Goal: Task Accomplishment & Management: Manage account settings

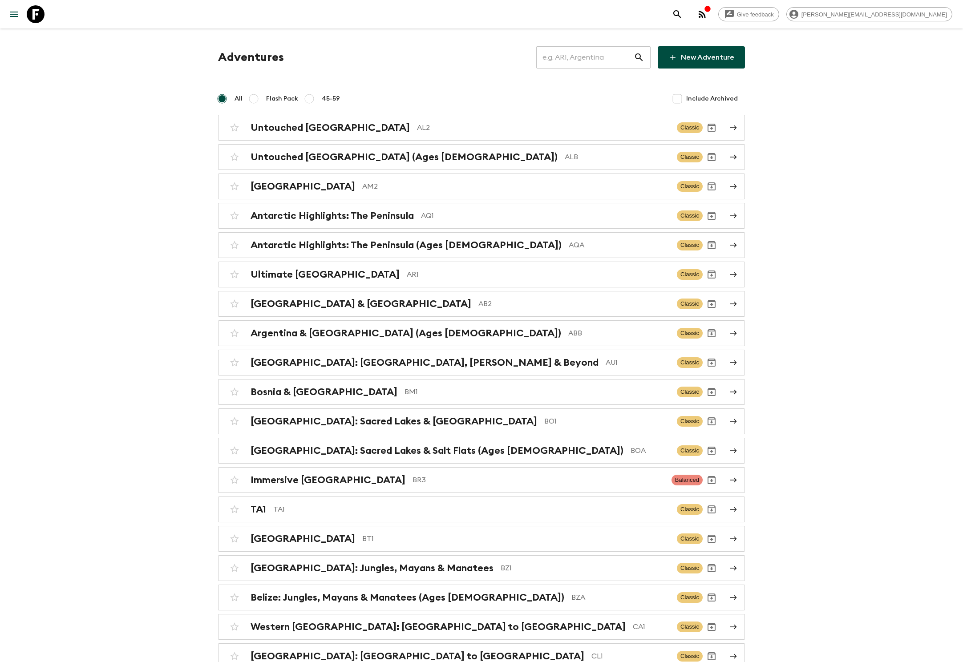
click at [599, 57] on input "text" at bounding box center [584, 57] width 97 height 25
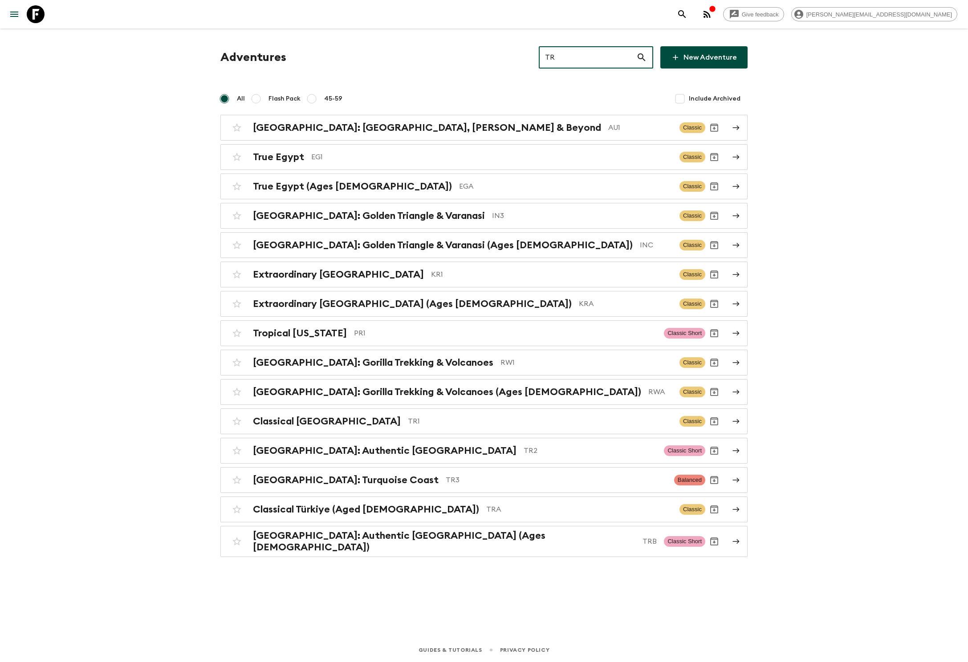
type input "TR2"
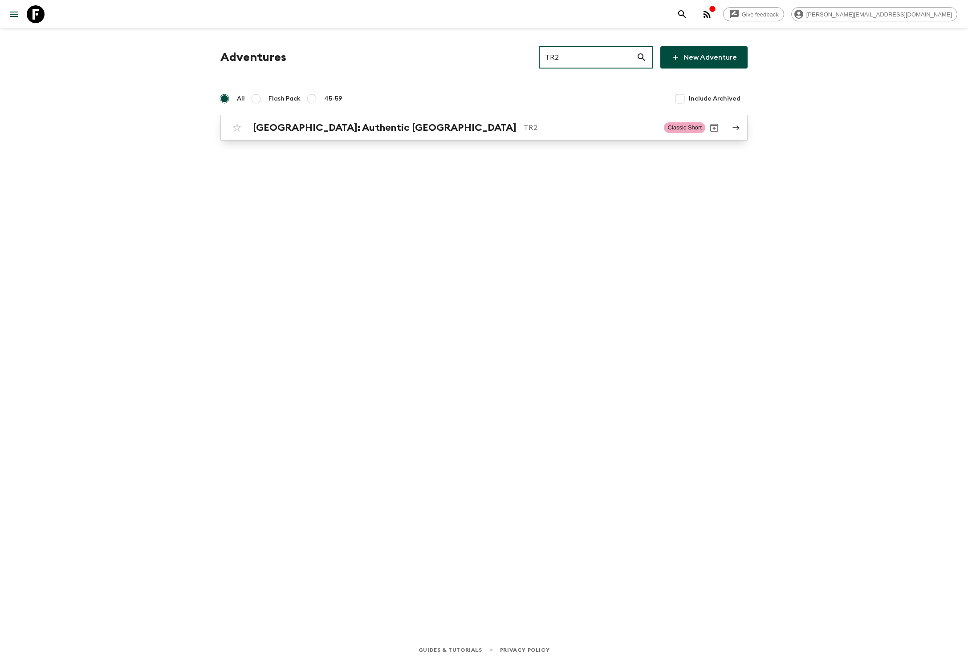
click at [315, 127] on h2 "[GEOGRAPHIC_DATA]: Authentic [GEOGRAPHIC_DATA]" at bounding box center [385, 128] width 264 height 12
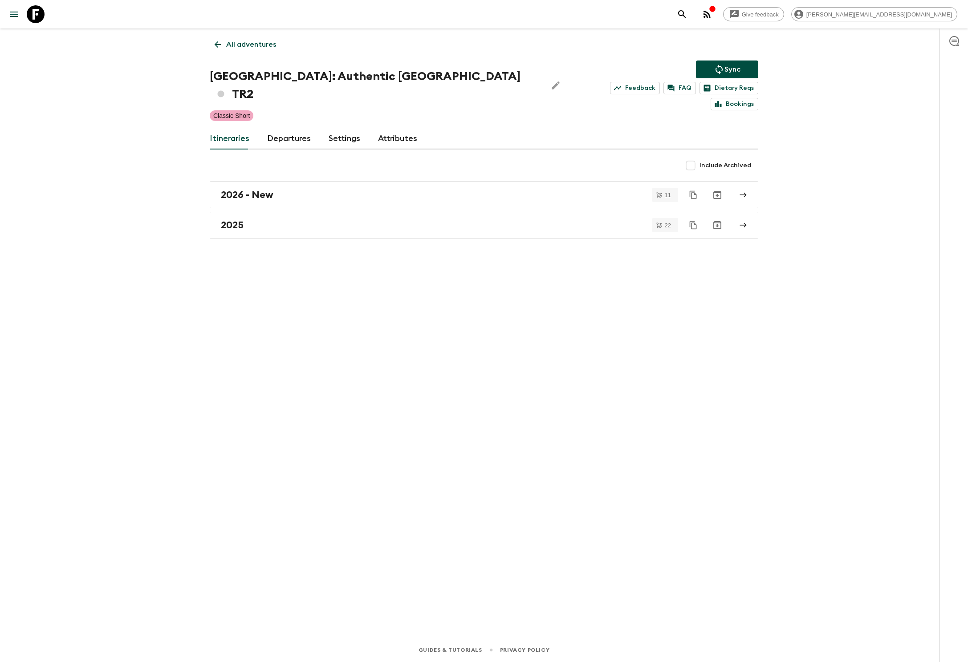
click at [287, 128] on link "Departures" at bounding box center [289, 138] width 44 height 21
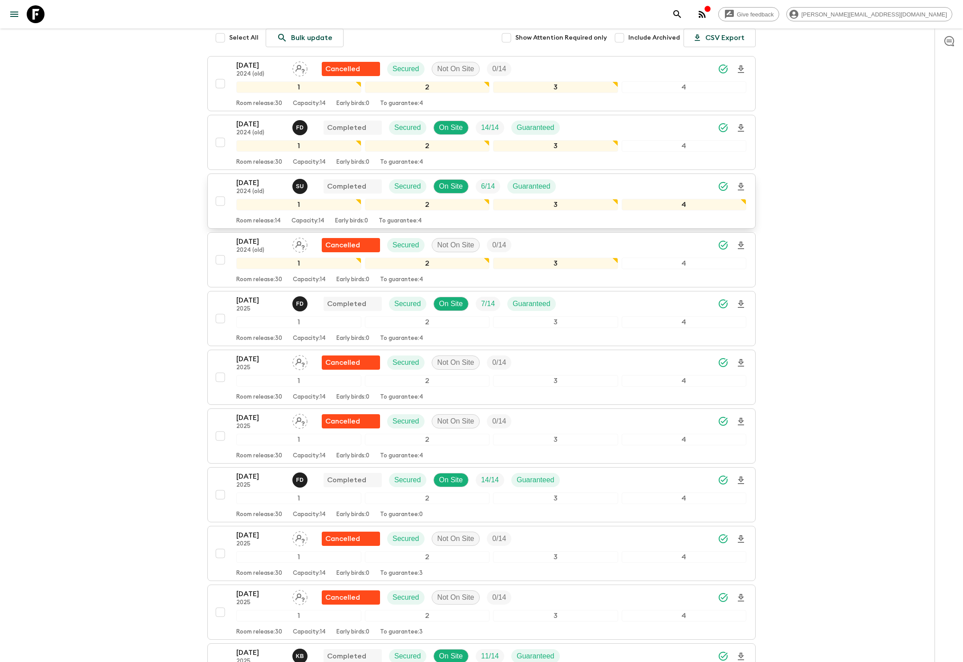
scroll to position [1230, 0]
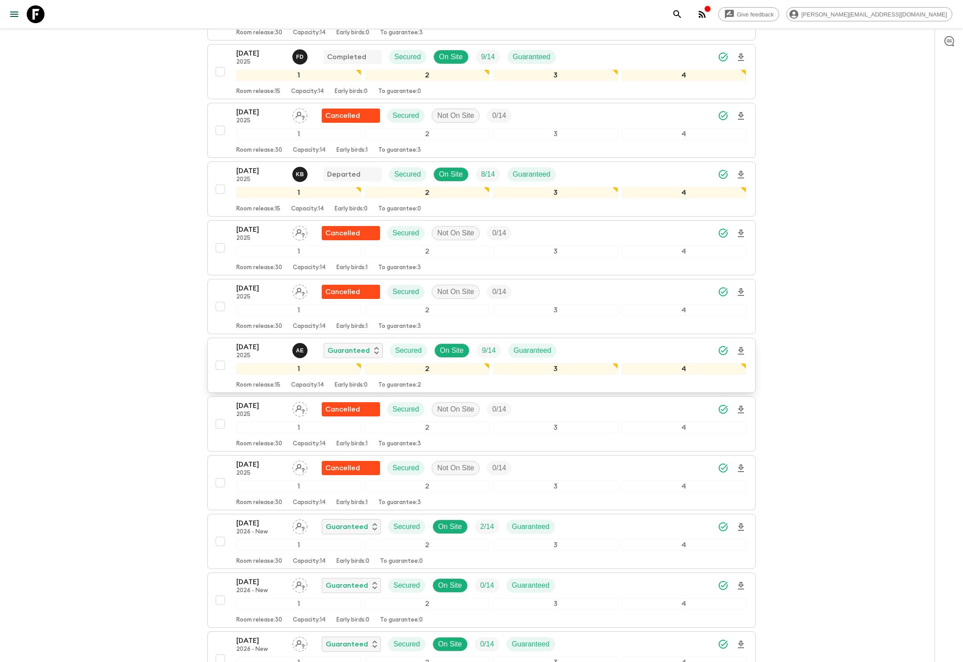
click at [484, 345] on div "03 Oct 2025 2025 A E Guaranteed Secured On Site 9 / 14 Guaranteed 1 2 3 4 Room …" at bounding box center [491, 365] width 510 height 47
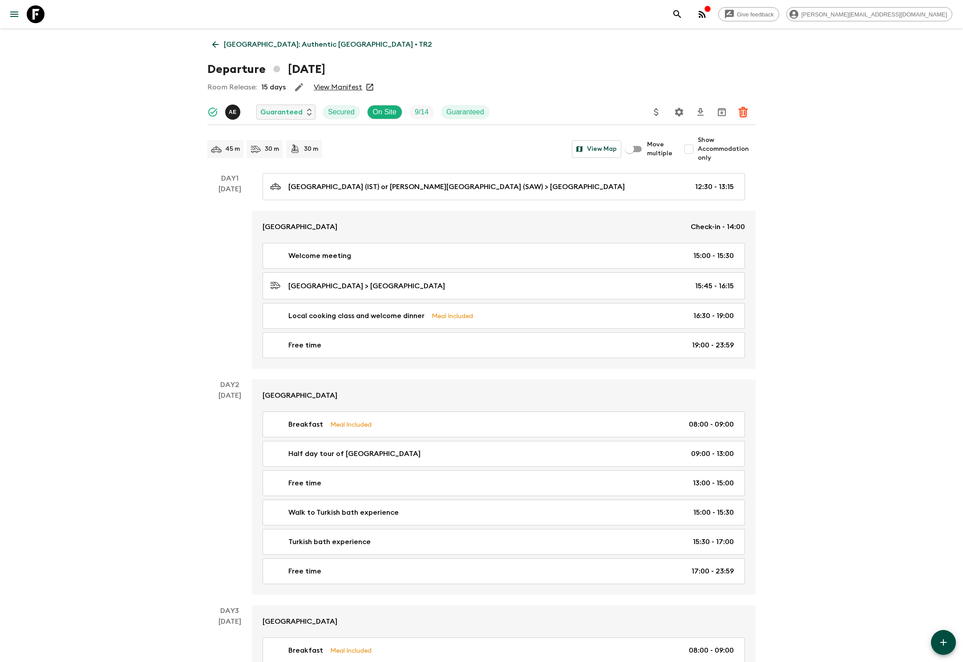
click at [678, 112] on icon "Settings" at bounding box center [679, 112] width 11 height 11
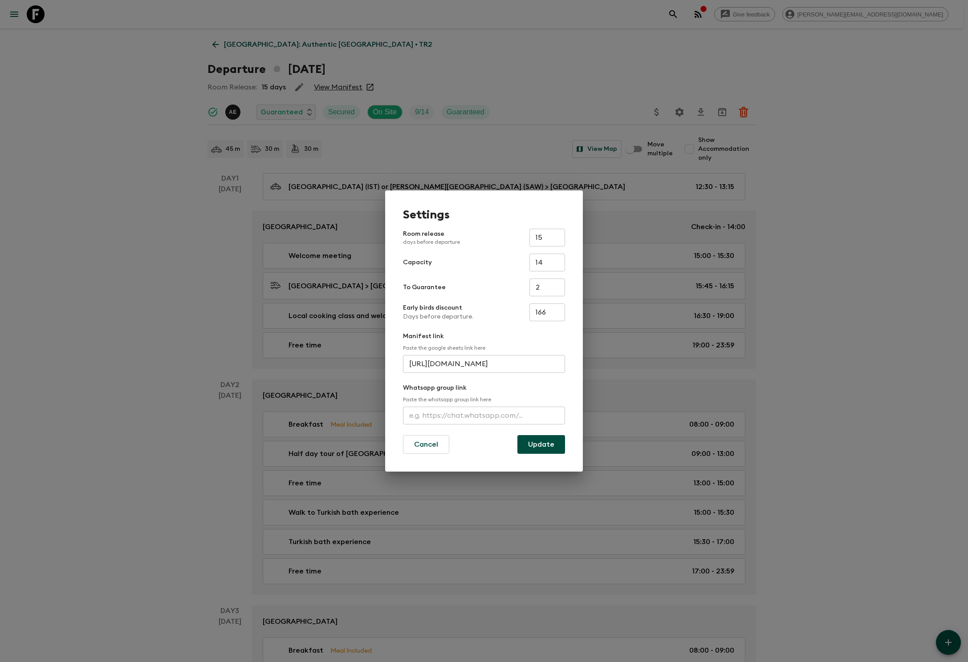
click at [484, 415] on input "text" at bounding box center [484, 416] width 162 height 18
type input "https://chat.whatsapp.com/BfWj0zE5tQkAXRkyFIIhaM"
click at [540, 444] on button "Update" at bounding box center [541, 444] width 48 height 19
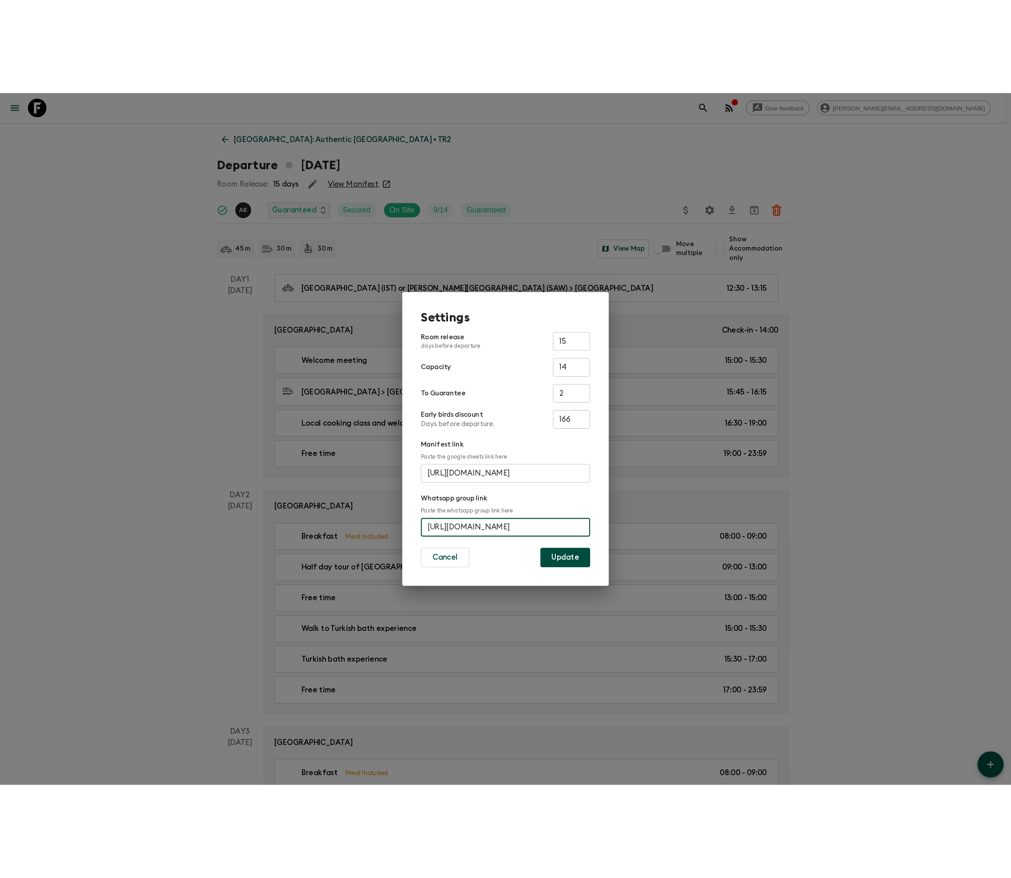
scroll to position [0, 0]
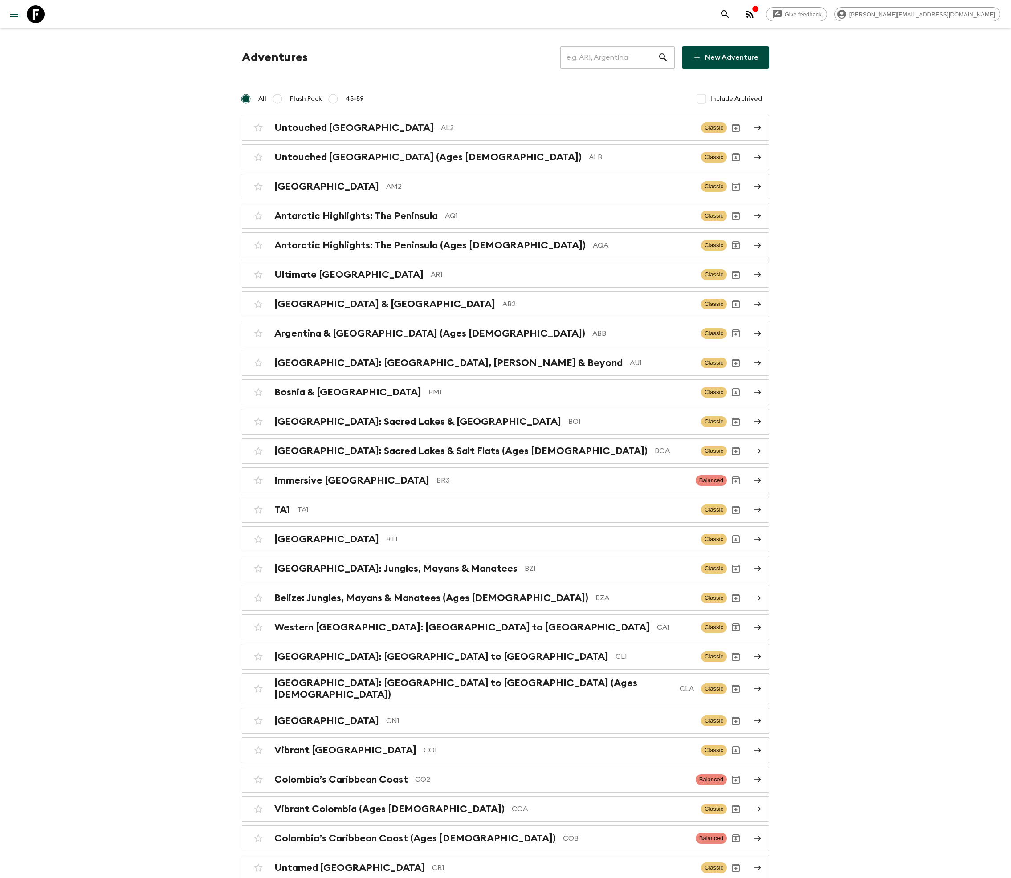
click at [620, 57] on input "text" at bounding box center [608, 57] width 97 height 25
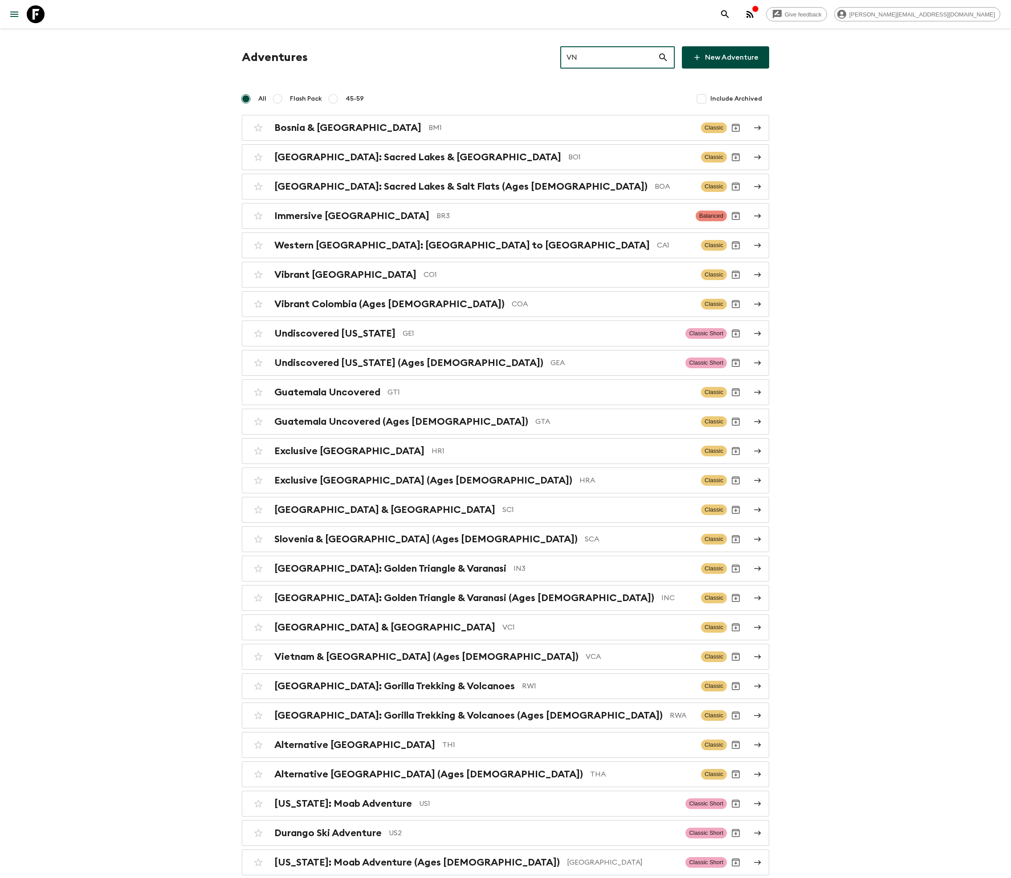
type input "VN1"
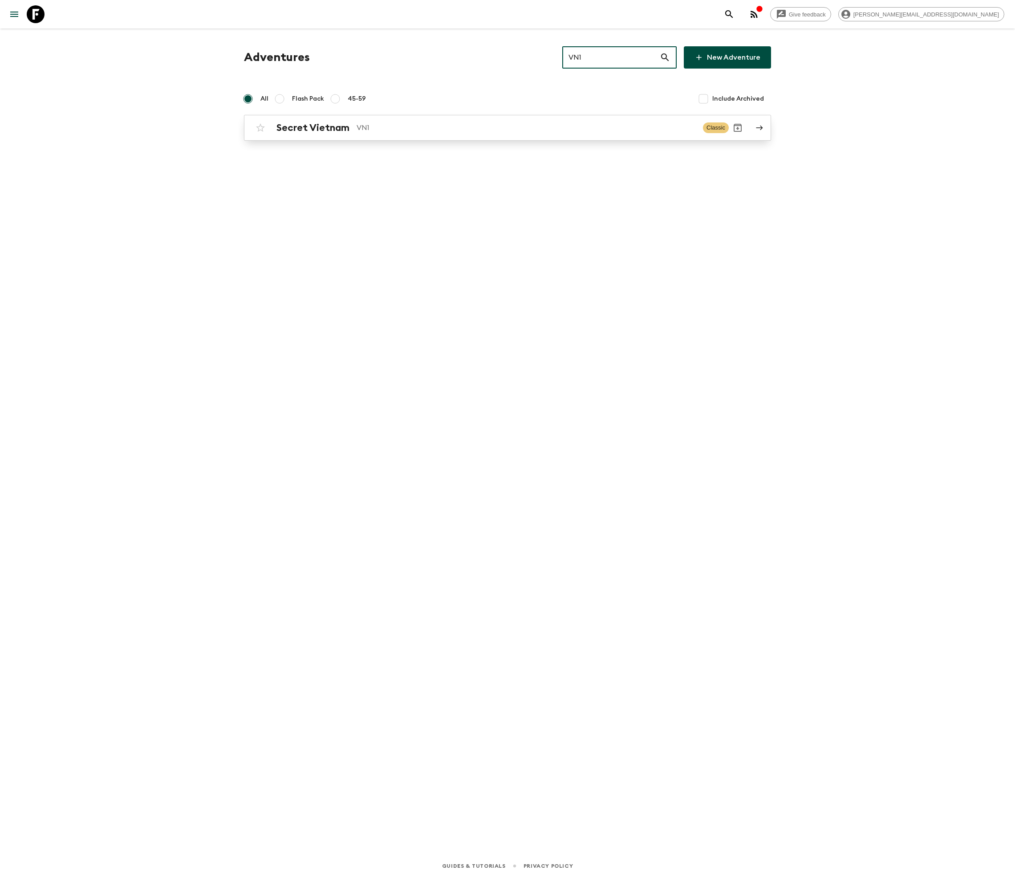
click at [507, 127] on p "VN1" at bounding box center [526, 127] width 339 height 11
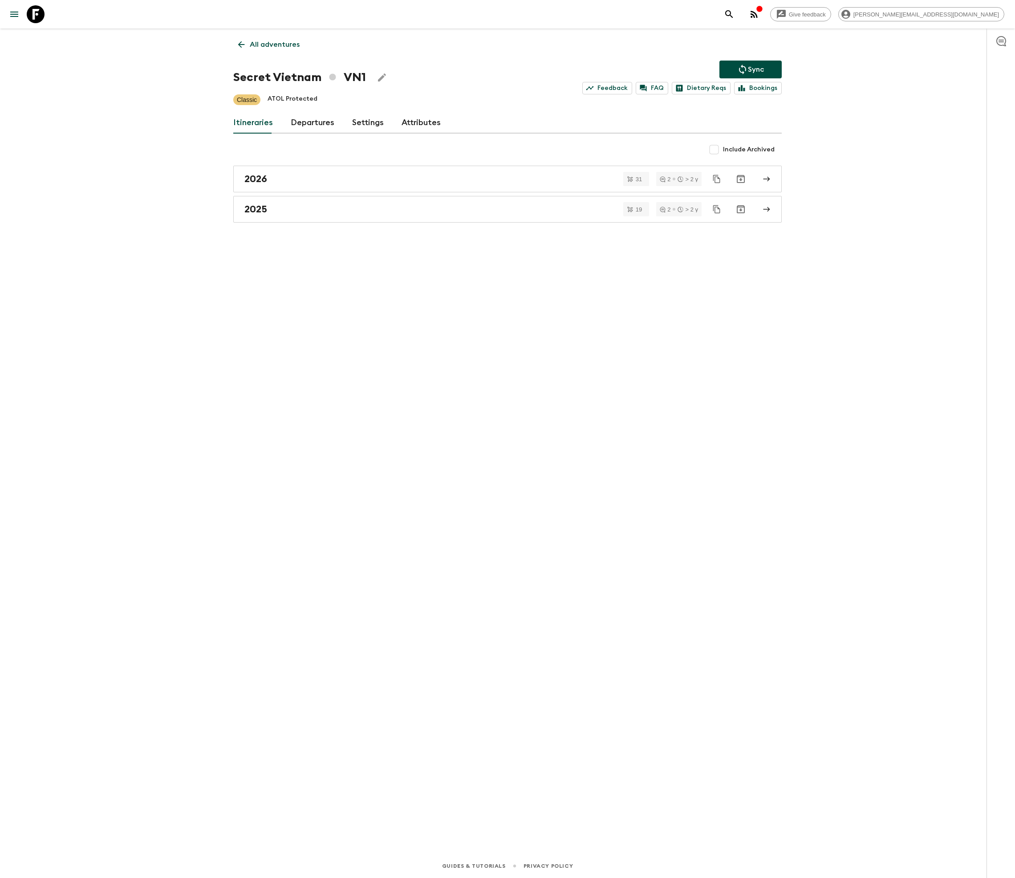
click at [311, 121] on link "Departures" at bounding box center [313, 122] width 44 height 21
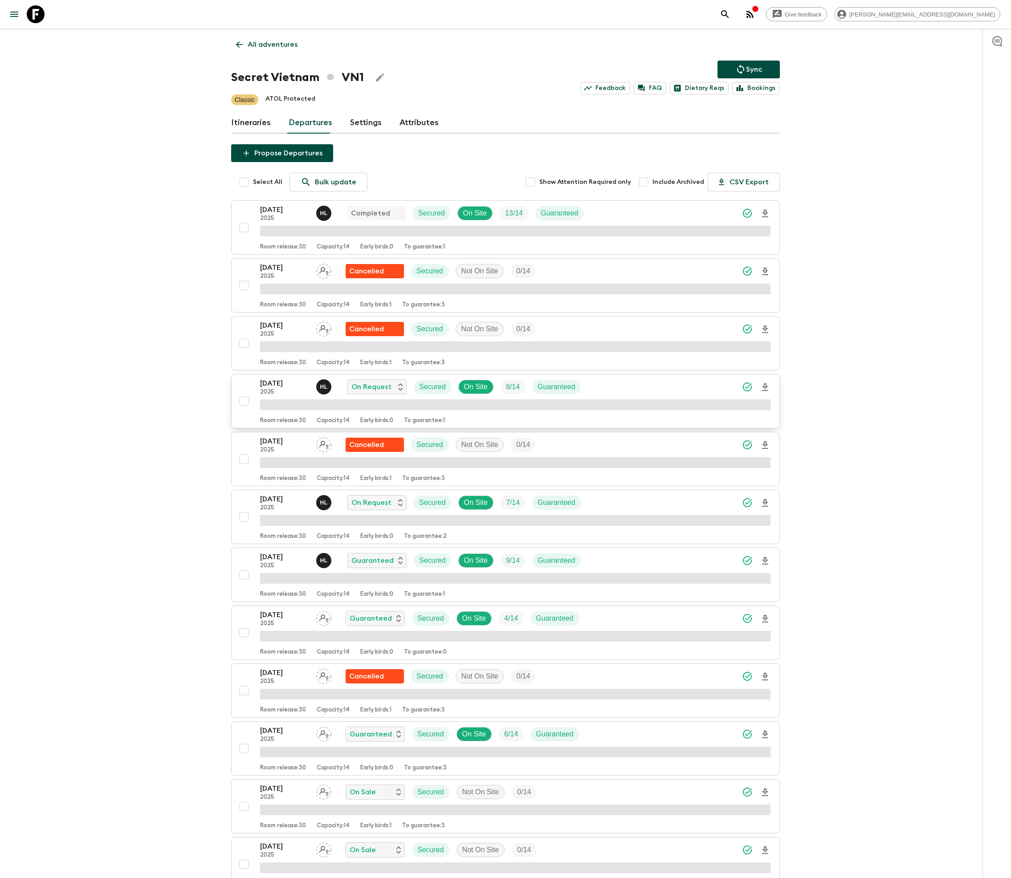
scroll to position [160, 0]
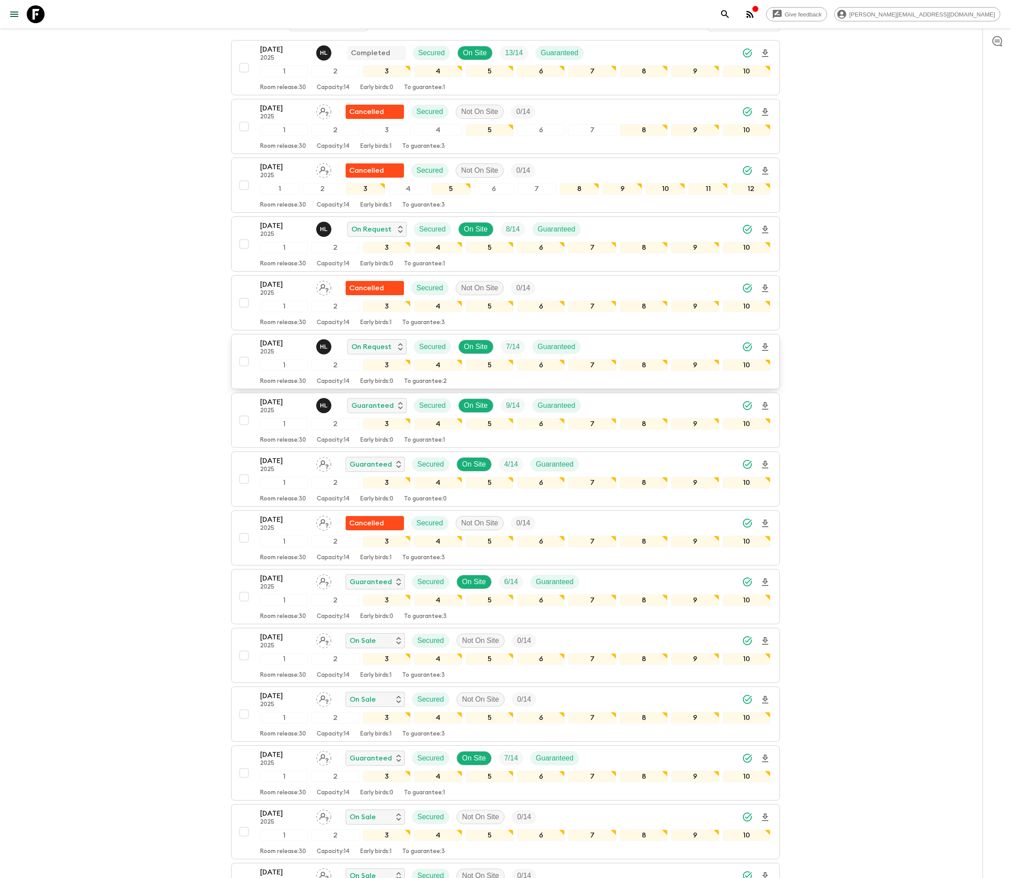
click at [507, 352] on p "7 / 14" at bounding box center [513, 346] width 14 height 11
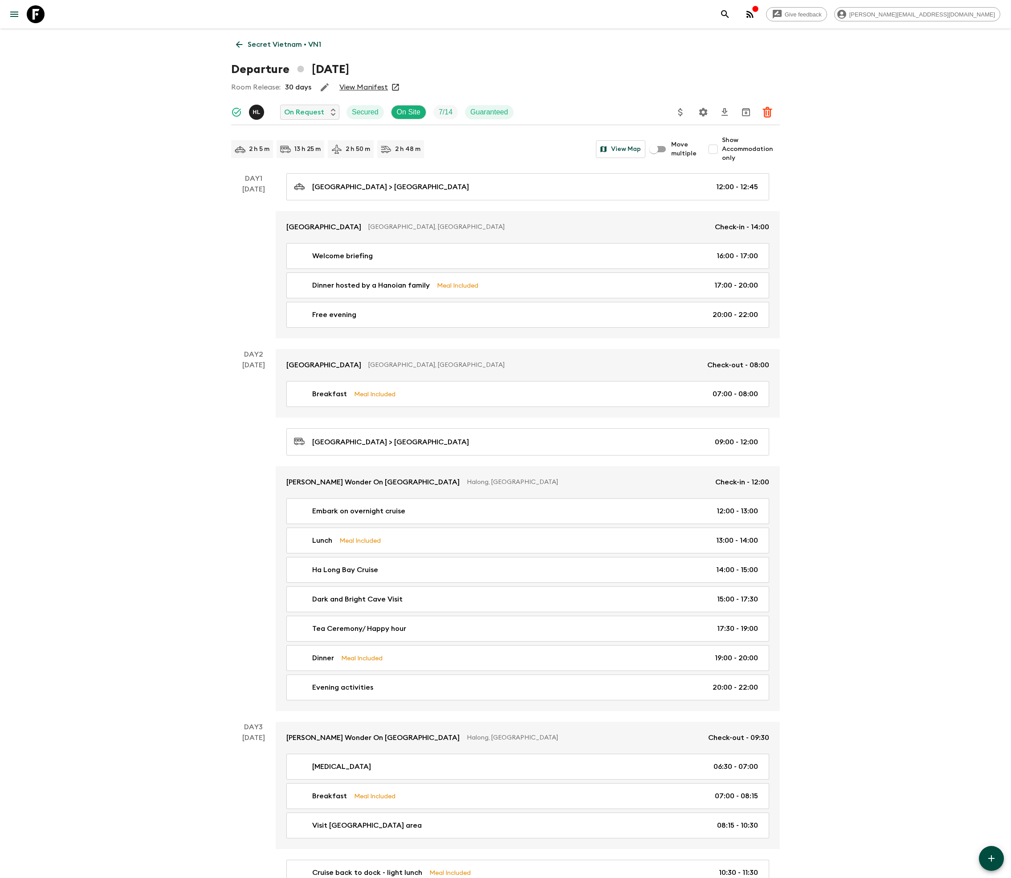
click at [767, 110] on icon "Delete" at bounding box center [767, 112] width 11 height 11
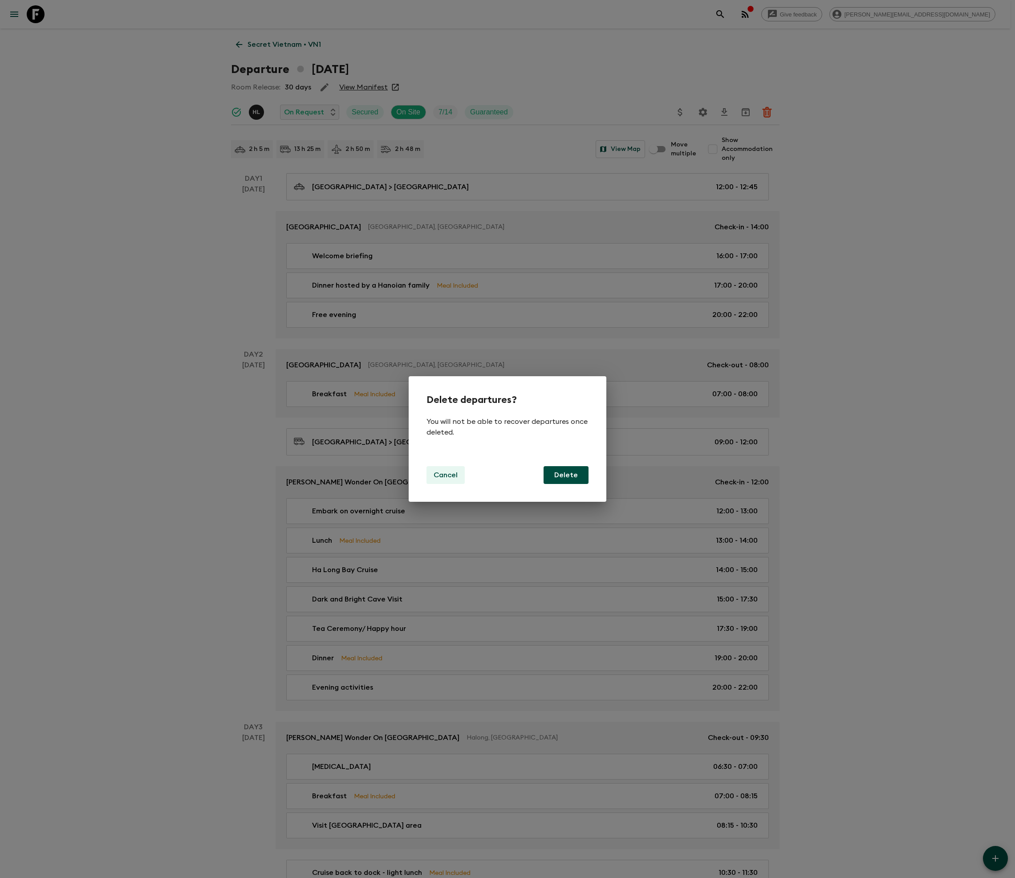
click at [444, 474] on p "Cancel" at bounding box center [446, 475] width 24 height 11
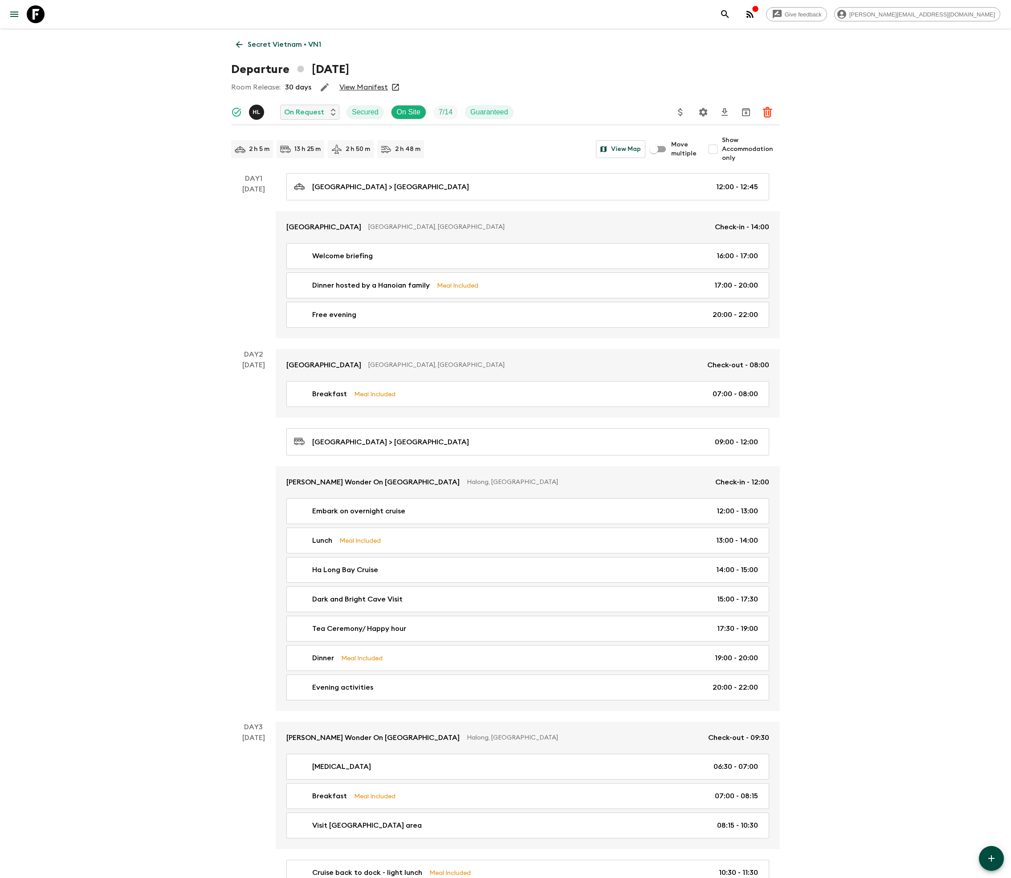
click at [745, 110] on icon "Archive (Completed, Cancelled or Unsynced Departures only)" at bounding box center [746, 112] width 8 height 8
click at [686, 149] on span "Move multiple" at bounding box center [684, 149] width 26 height 18
click at [679, 149] on input "Move multiple" at bounding box center [653, 149] width 51 height 17
checkbox input "true"
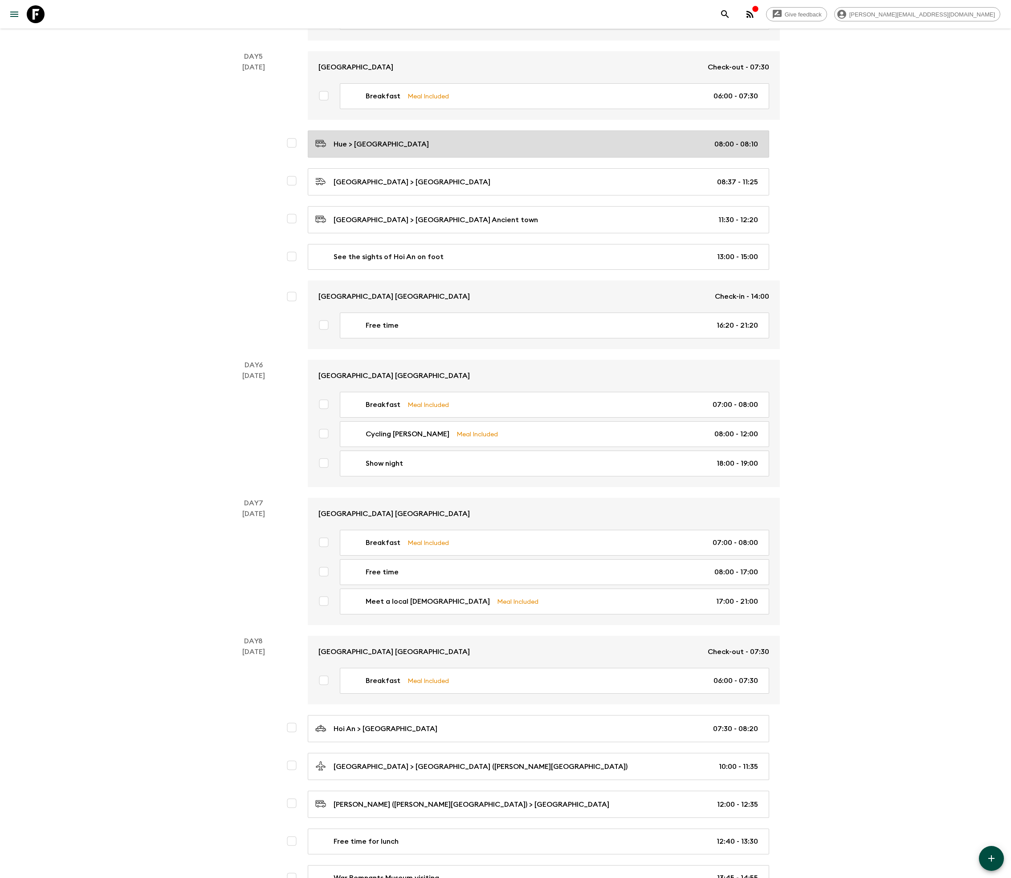
scroll to position [1885, 0]
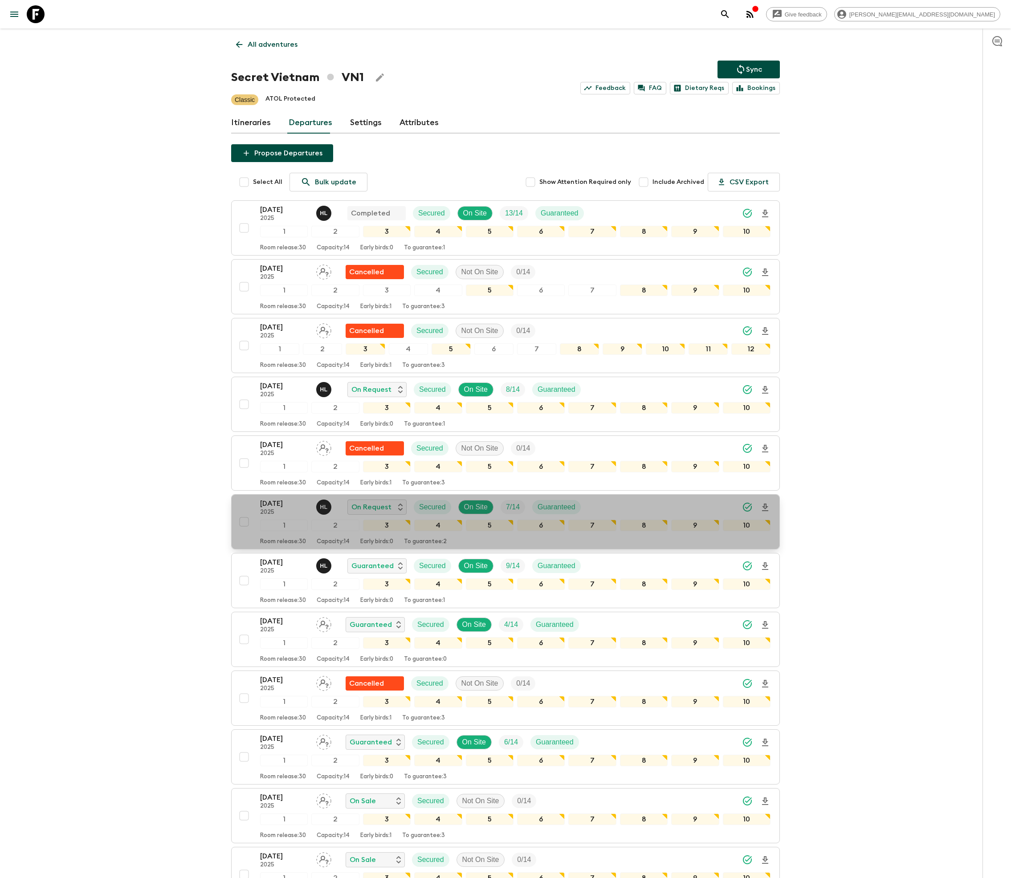
click at [763, 511] on icon "Download Onboarding" at bounding box center [765, 507] width 6 height 8
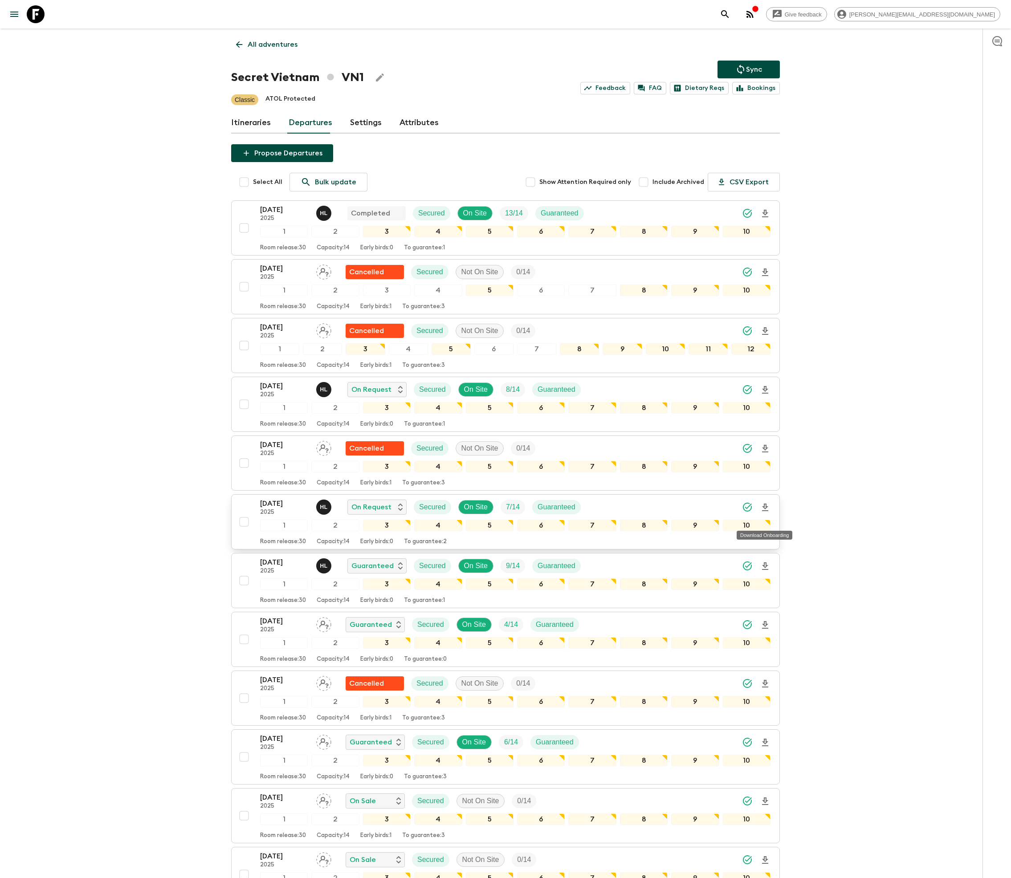
click at [746, 512] on icon "Synced Successfully" at bounding box center [747, 507] width 11 height 11
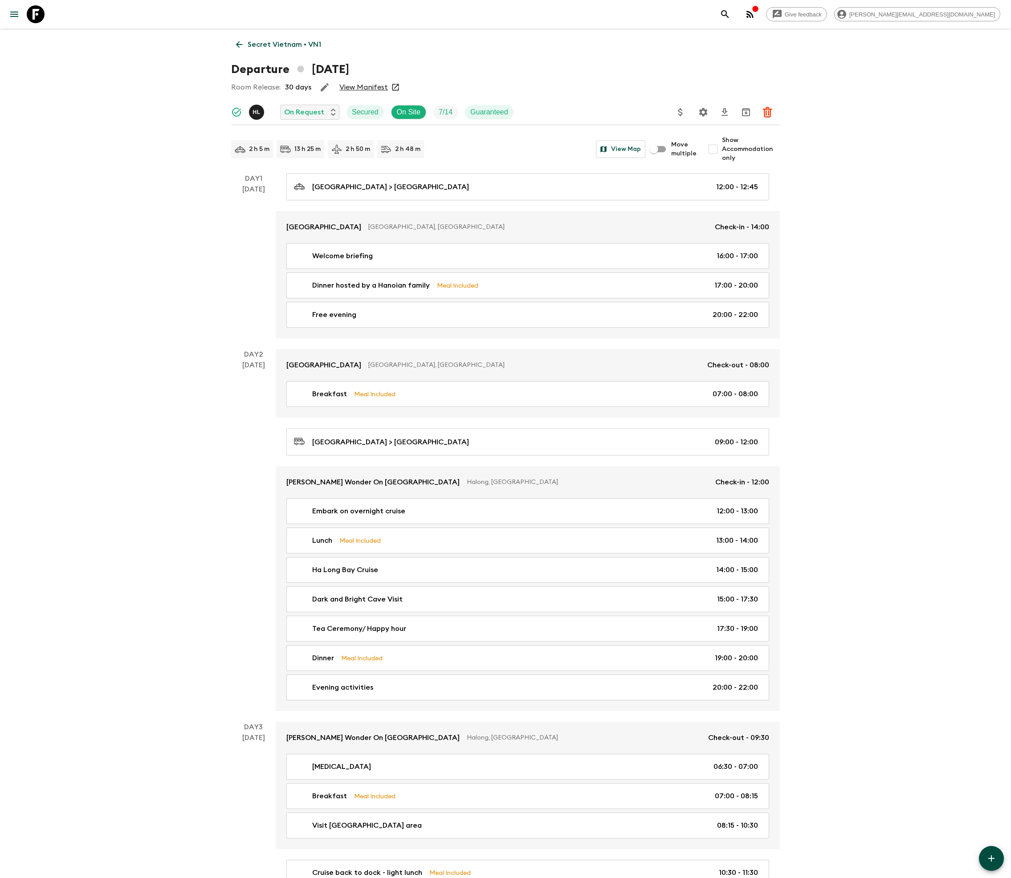
click at [723, 110] on icon "Download CSV" at bounding box center [724, 112] width 6 height 8
click at [272, 44] on p "Secret Vietnam • VN1" at bounding box center [284, 44] width 73 height 11
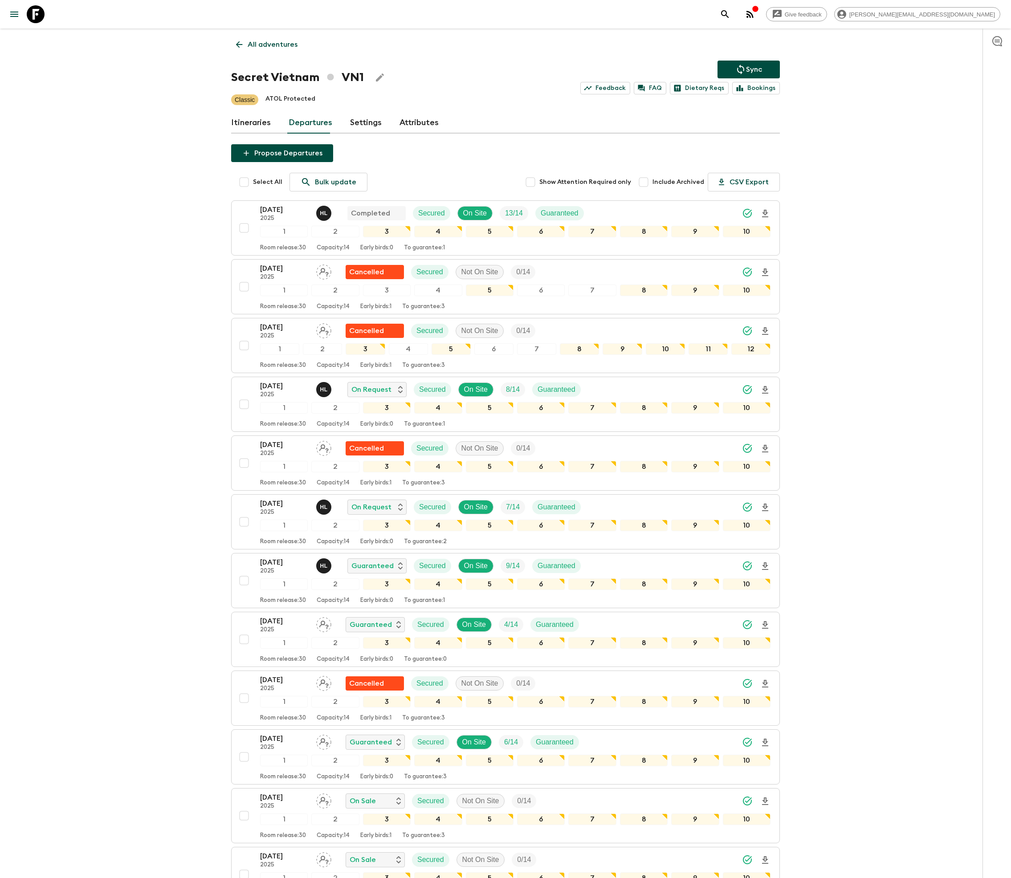
click at [364, 121] on link "Settings" at bounding box center [366, 122] width 32 height 21
